Goal: Find specific page/section: Find specific page/section

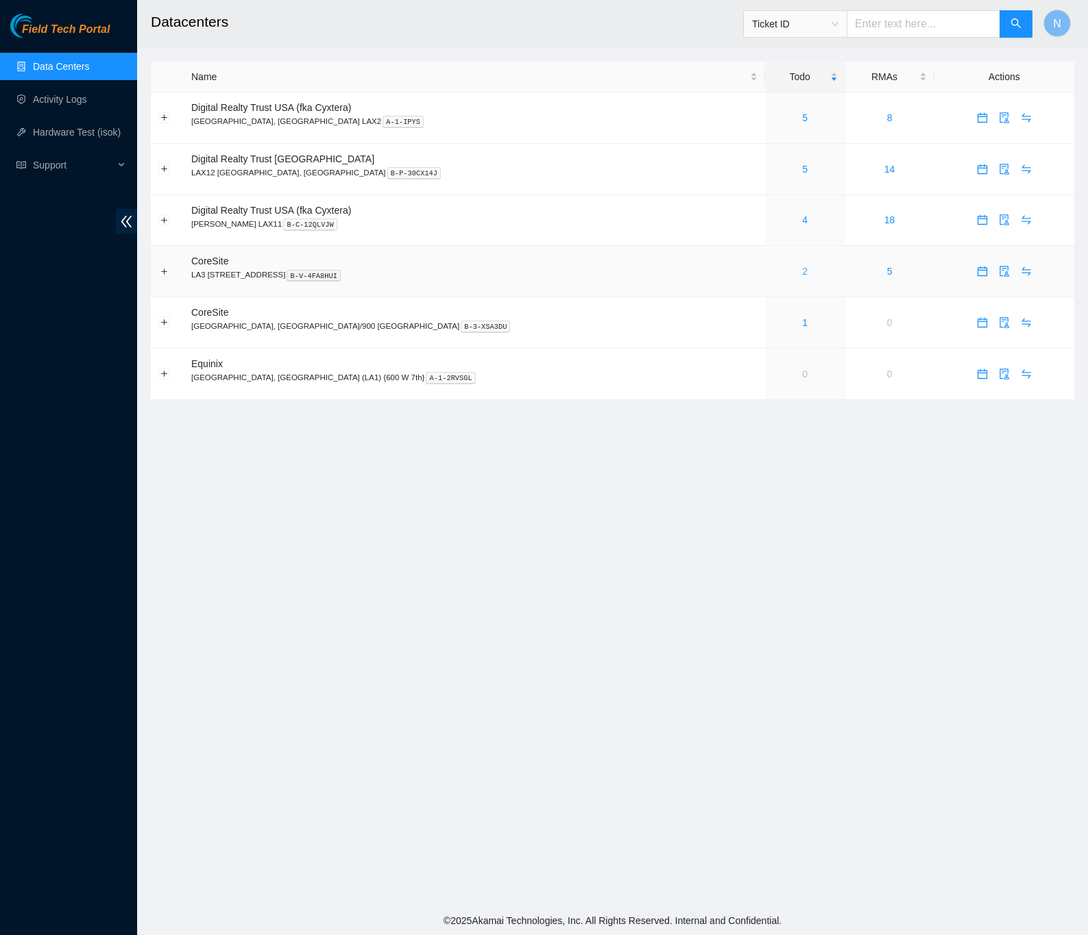
click at [802, 273] on link "2" at bounding box center [804, 271] width 5 height 11
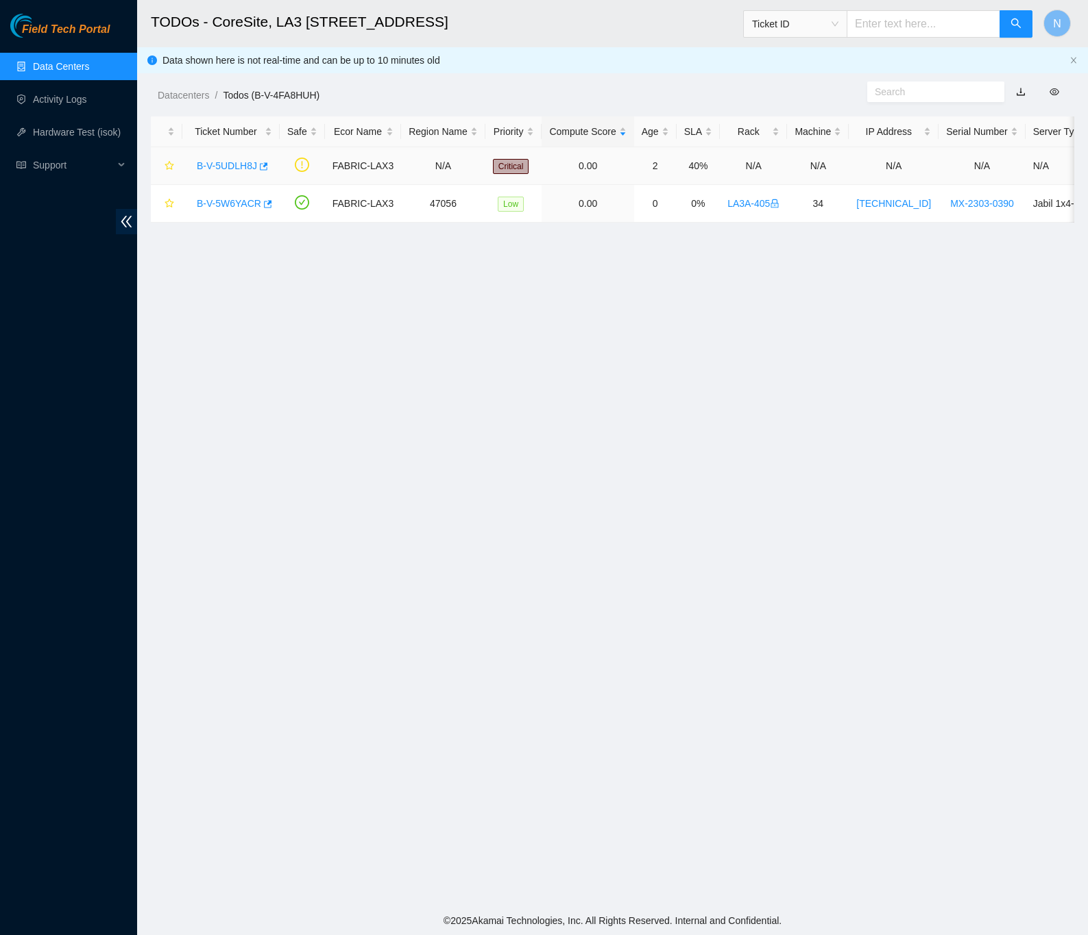
click at [232, 164] on link "B-V-5UDLH8J" at bounding box center [227, 165] width 60 height 11
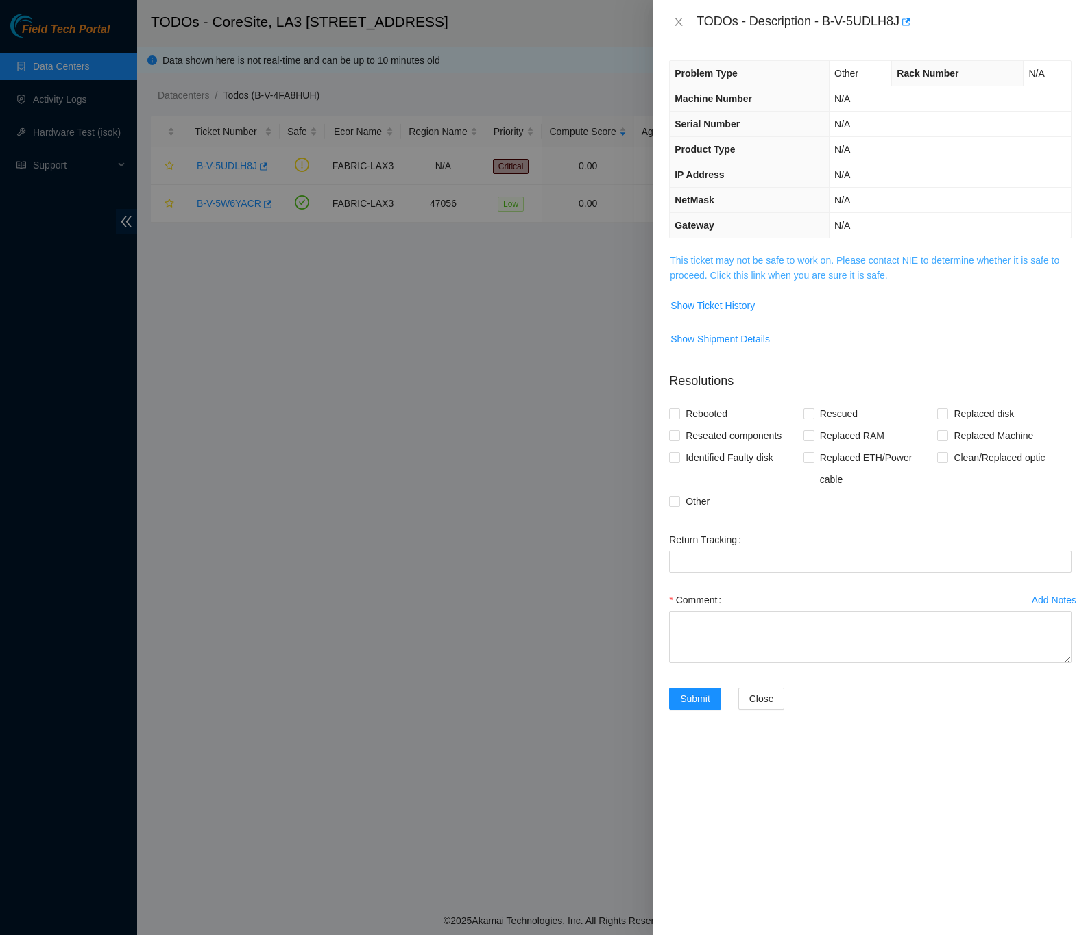
click at [694, 273] on link "This ticket may not be safe to work on. Please contact NIE to determine whether…" at bounding box center [864, 268] width 389 height 26
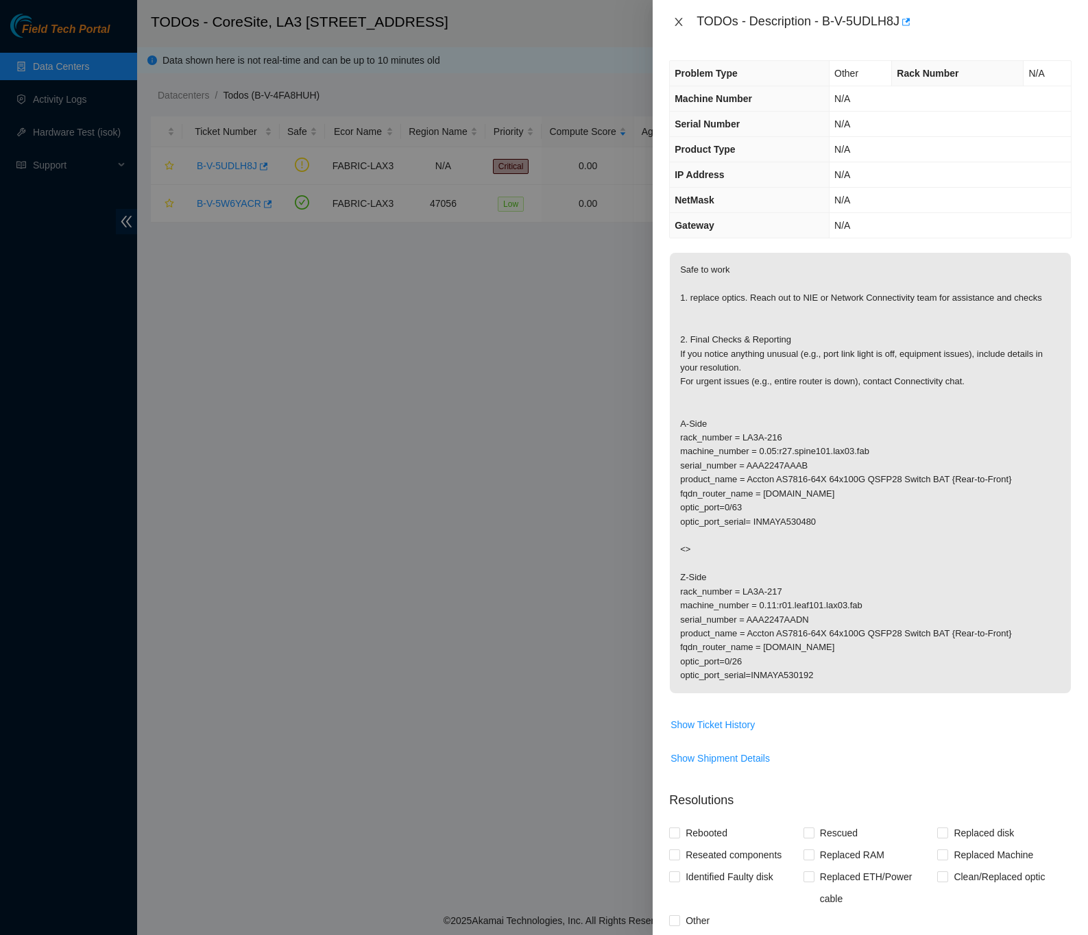
click at [677, 25] on icon "close" at bounding box center [678, 21] width 11 height 11
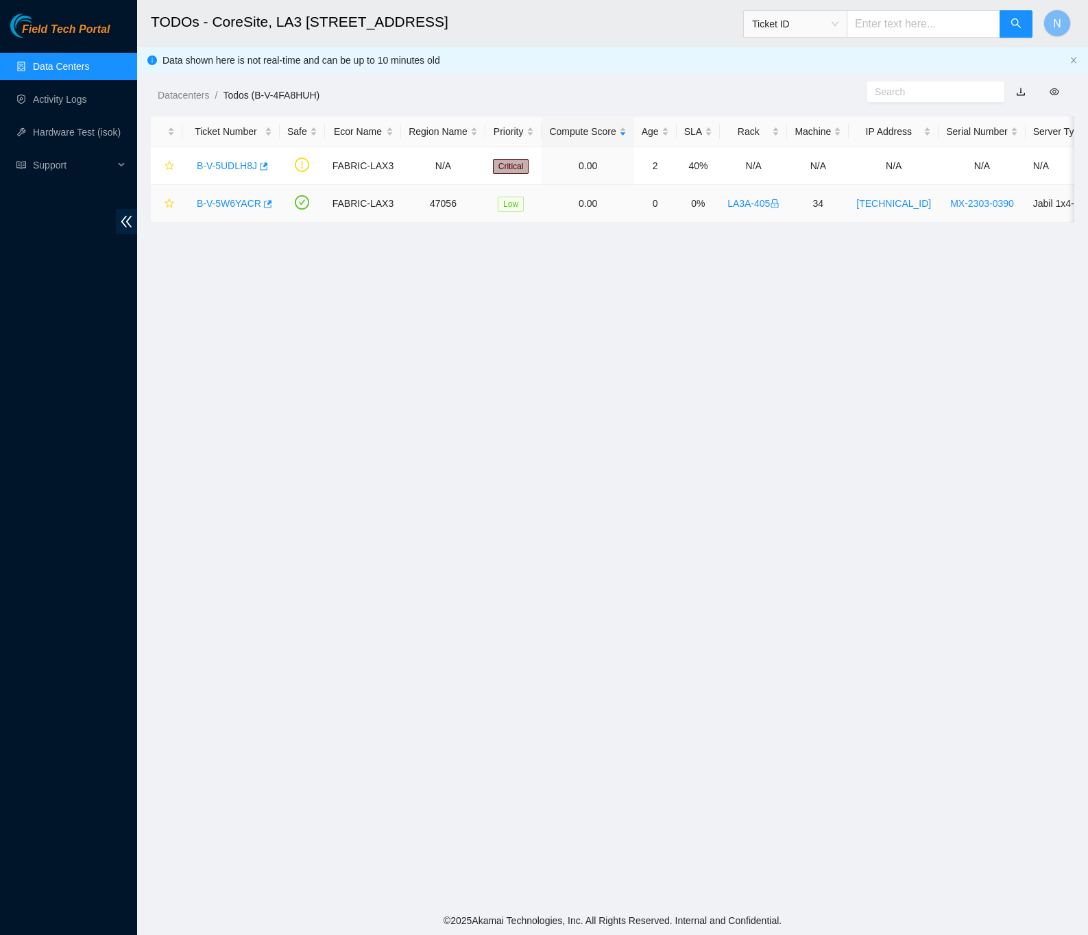
click at [245, 204] on link "B-V-5W6YACR" at bounding box center [229, 203] width 64 height 11
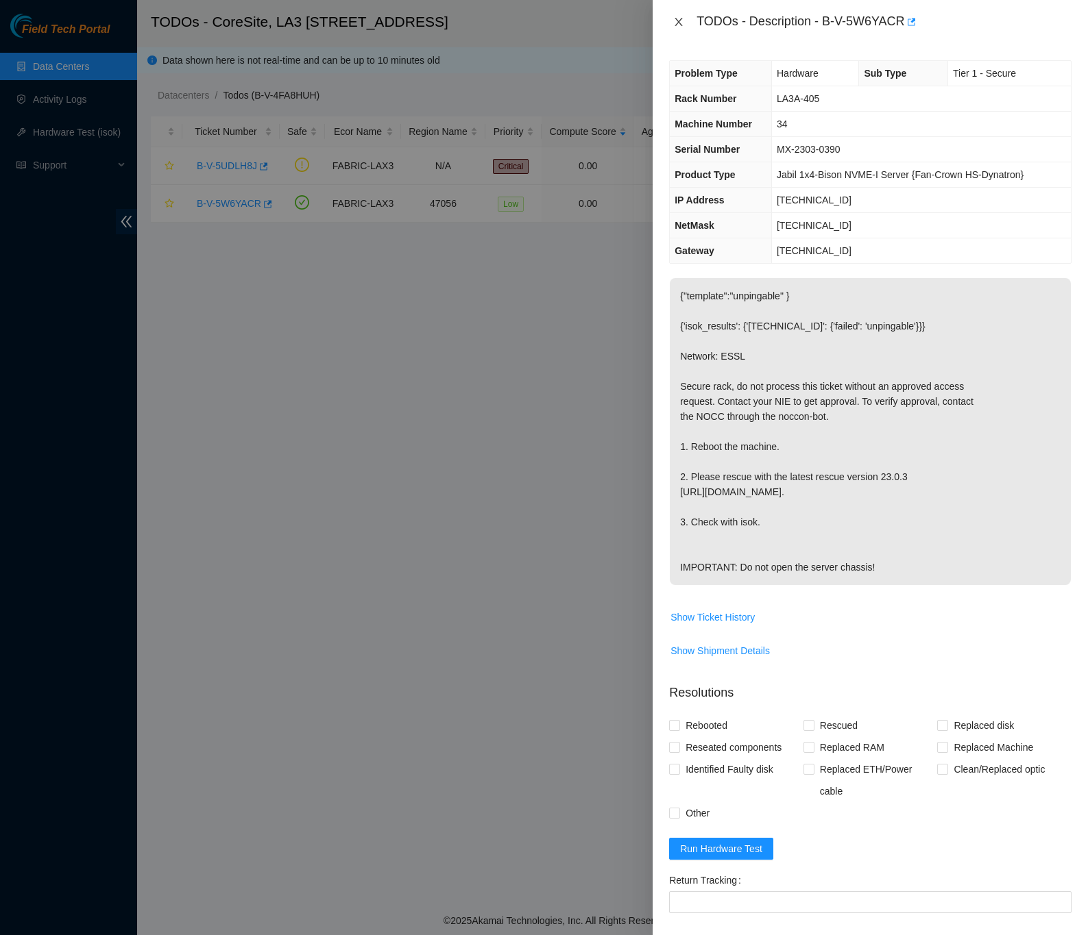
click at [675, 23] on icon "close" at bounding box center [678, 21] width 11 height 11
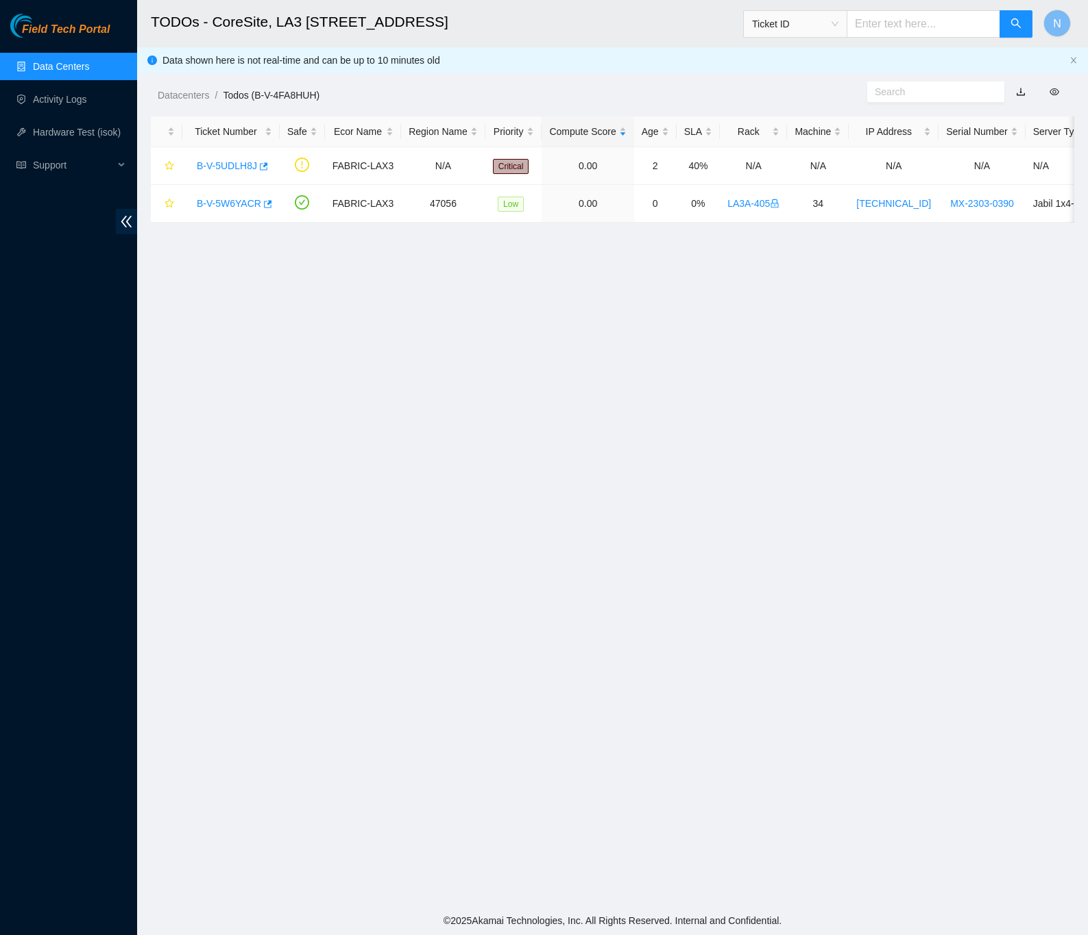
click at [34, 61] on link "Data Centers" at bounding box center [61, 66] width 56 height 11
